Goal: Task Accomplishment & Management: Use online tool/utility

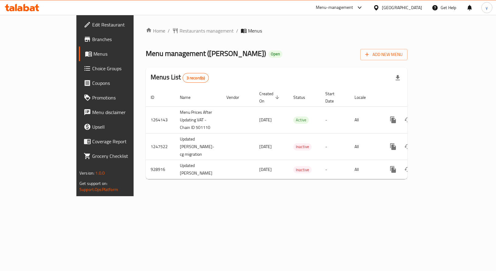
click at [92, 69] on span "Choice Groups" at bounding box center [123, 68] width 62 height 7
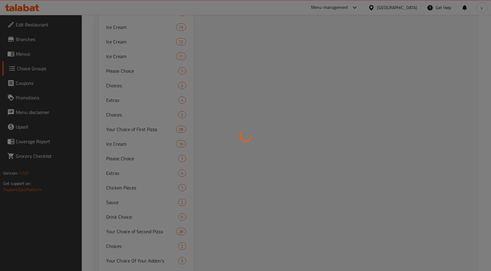
scroll to position [426, 0]
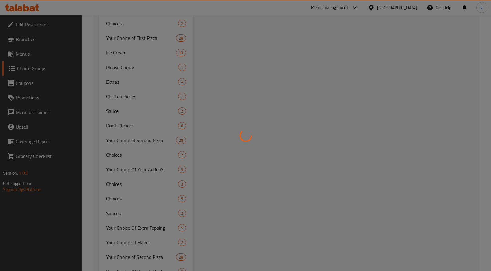
click at [125, 109] on div at bounding box center [245, 135] width 491 height 271
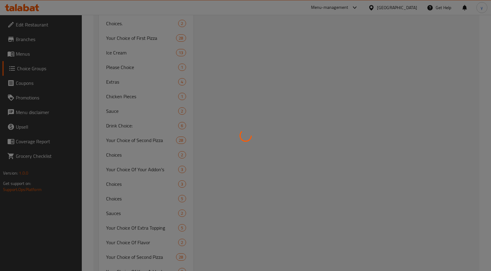
click at [125, 109] on div at bounding box center [245, 135] width 491 height 271
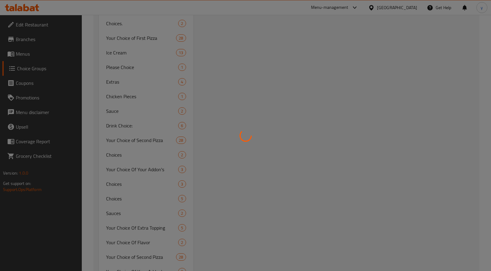
click at [125, 109] on div at bounding box center [245, 135] width 491 height 271
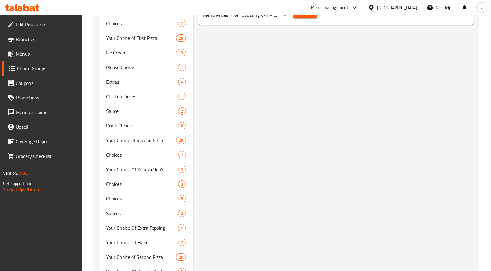
click at [152, 111] on span "Sauce" at bounding box center [142, 110] width 72 height 7
type input "Sauce"
type input "صوص"
type input "0"
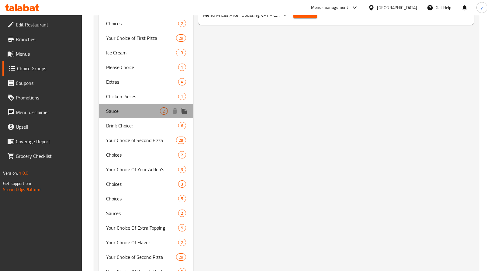
click at [138, 110] on span "Sauce" at bounding box center [133, 110] width 54 height 7
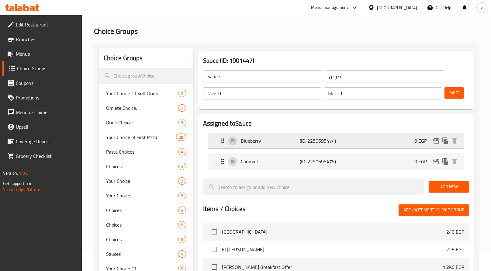
scroll to position [0, 0]
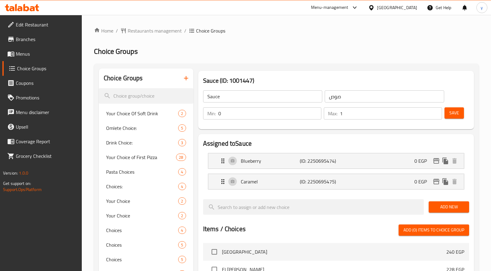
click at [27, 11] on icon at bounding box center [26, 7] width 6 height 7
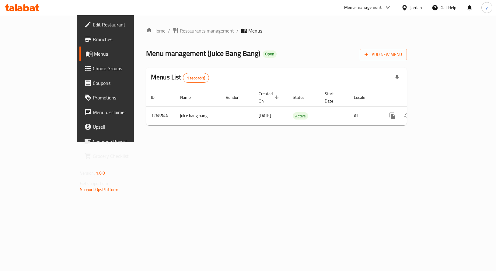
click at [93, 67] on span "Choice Groups" at bounding box center [124, 68] width 62 height 7
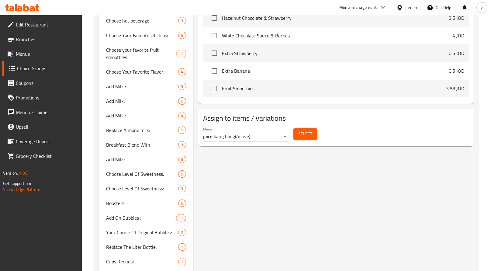
scroll to position [336, 0]
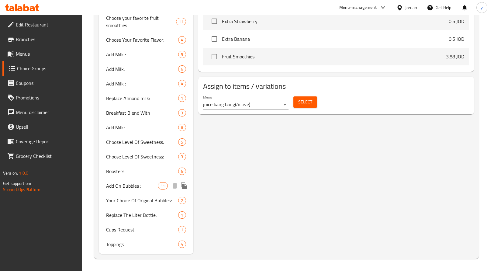
click at [133, 186] on span "Add On Bubbles :" at bounding box center [132, 185] width 52 height 7
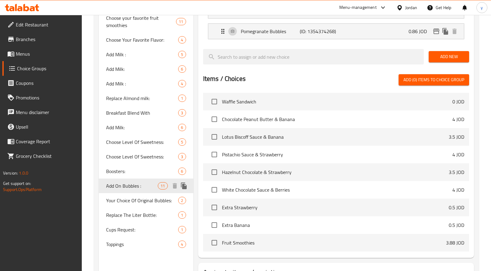
type input "Add On Bubbles :"
type input "إضافة الببلز :"
type input "0"
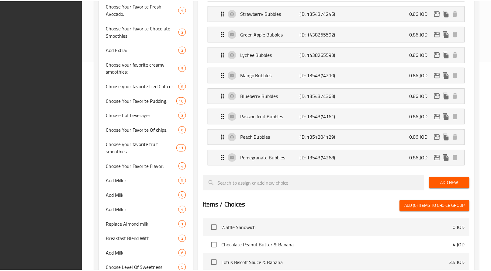
scroll to position [385, 0]
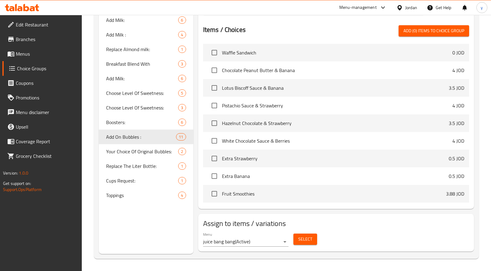
click at [21, 9] on icon at bounding box center [19, 8] width 5 height 5
